Goal: Navigation & Orientation: Find specific page/section

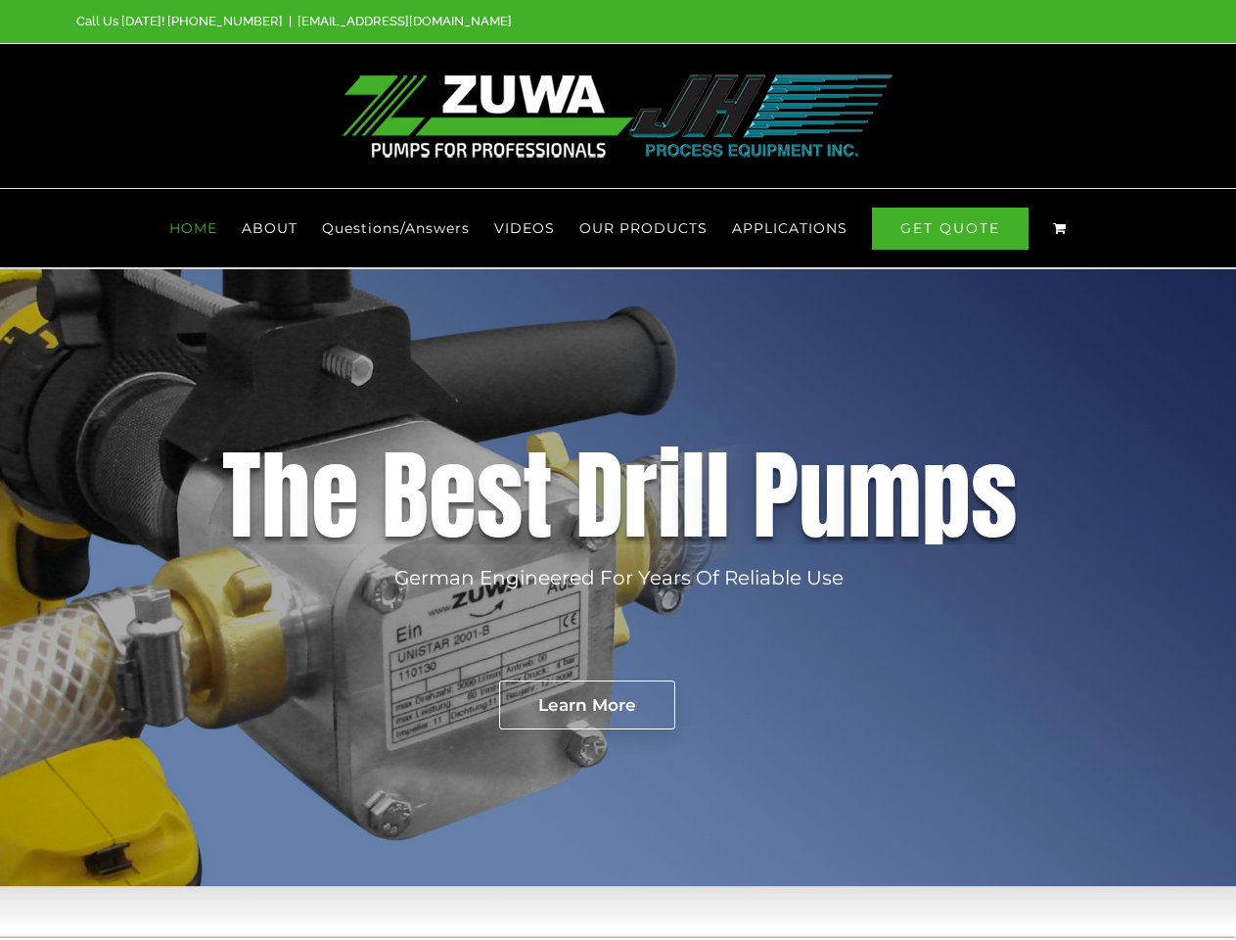
click at [618, 470] on div "D" at bounding box center [599, 495] width 48 height 98
click at [644, 228] on span "OUR PRODUCTS" at bounding box center [643, 228] width 128 height 14
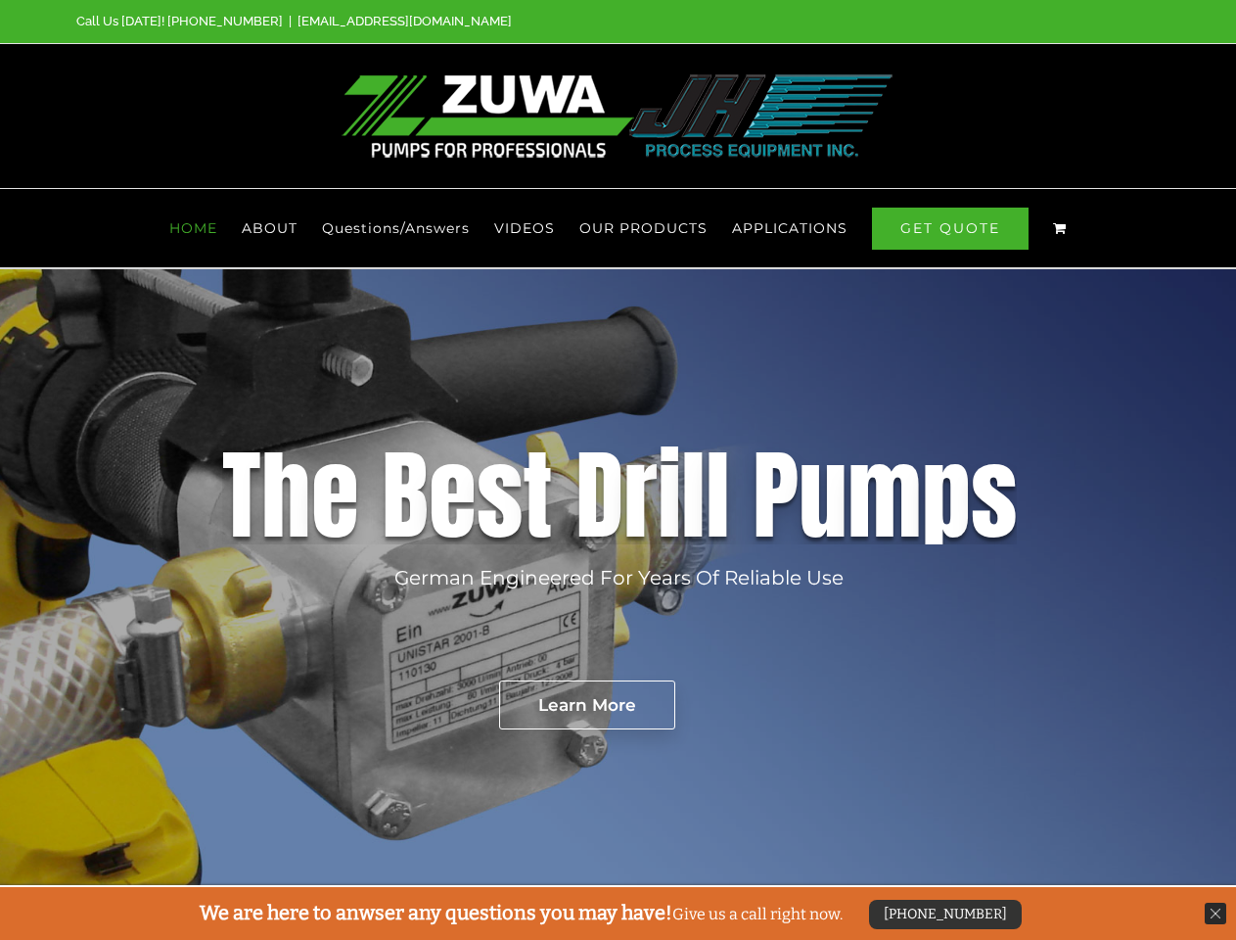
click at [789, 228] on span "APPLICATIONS" at bounding box center [789, 228] width 115 height 14
click at [618, 577] on rs-layer "German Engineered For Years Of Reliable Use" at bounding box center [618, 577] width 449 height 29
click at [586, 705] on rs-layer "Learn More" at bounding box center [587, 704] width 176 height 49
click at [943, 914] on div "[PHONE_NUMBER]" at bounding box center [945, 913] width 153 height 29
click at [1216, 913] on img at bounding box center [1216, 913] width 22 height 22
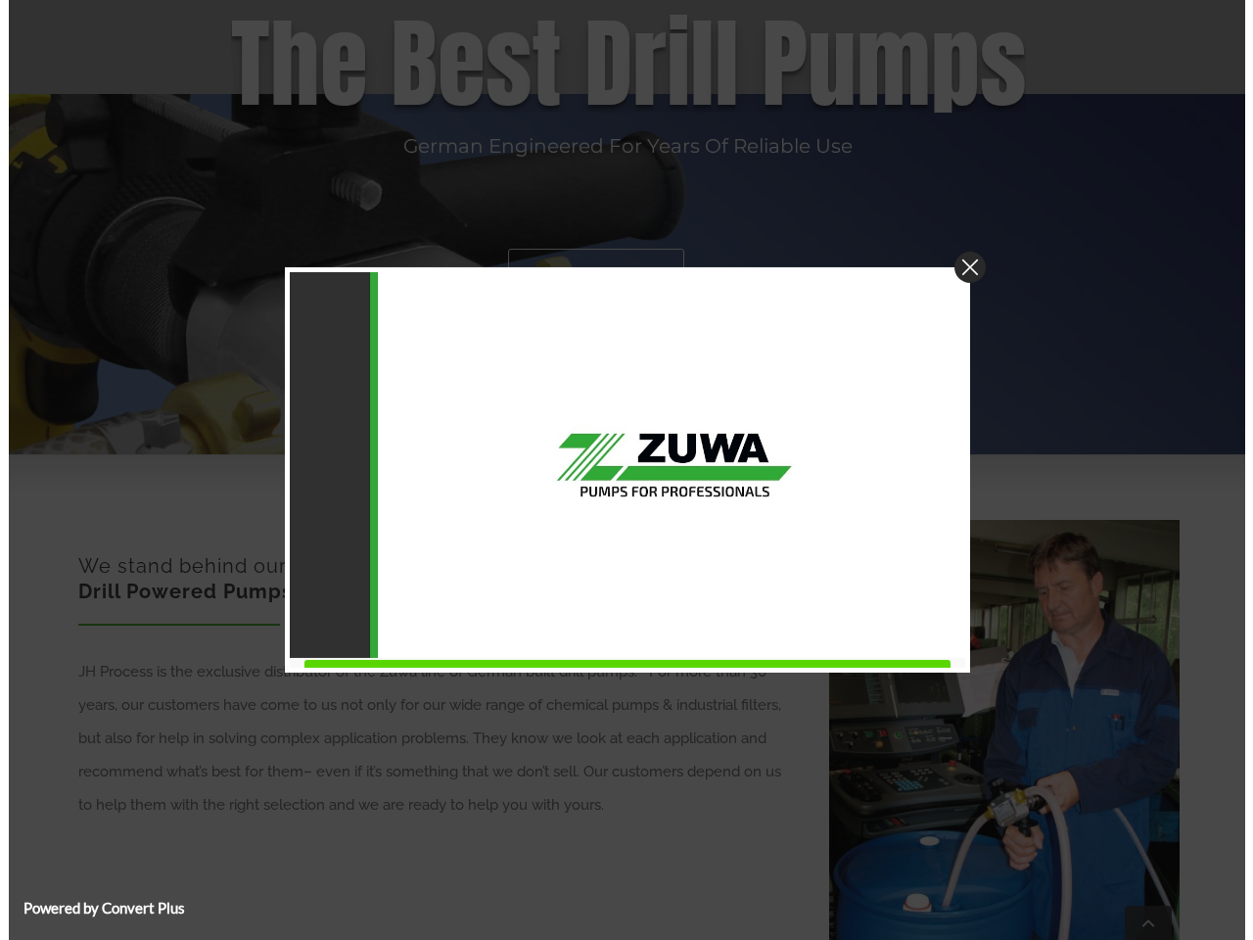
scroll to position [886, 0]
